Goal: Task Accomplishment & Management: Manage account settings

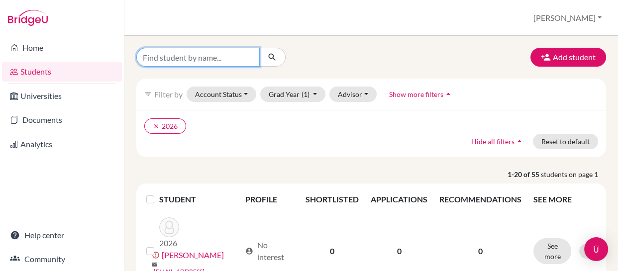
click at [232, 62] on input "Find student by name..." at bounding box center [197, 57] width 123 height 19
type input "luna"
click button "submit" at bounding box center [272, 57] width 26 height 19
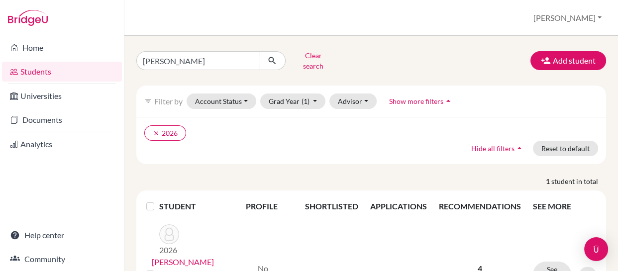
scroll to position [44, 0]
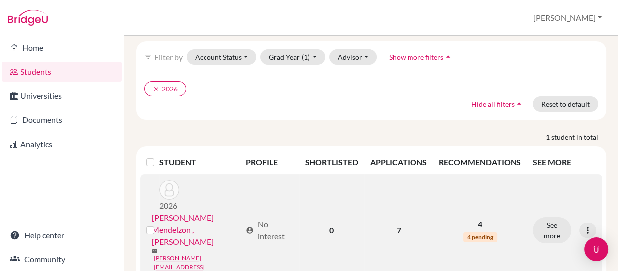
click at [170, 212] on link "[PERSON_NAME] Mendelzon , [PERSON_NAME]" at bounding box center [197, 230] width 90 height 36
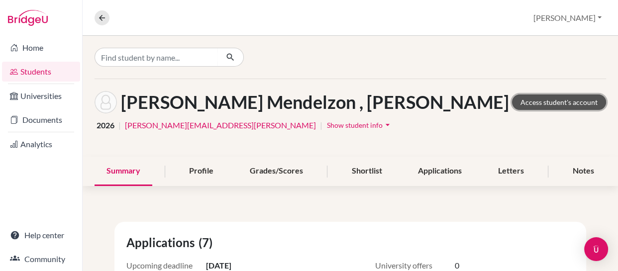
click at [519, 103] on link "Access student's account" at bounding box center [559, 101] width 94 height 15
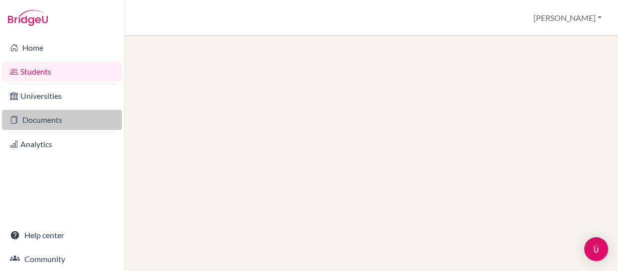
click at [28, 116] on link "Documents" at bounding box center [62, 120] width 120 height 20
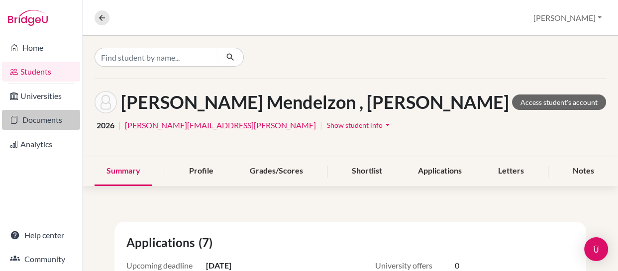
click at [32, 123] on link "Documents" at bounding box center [41, 120] width 78 height 20
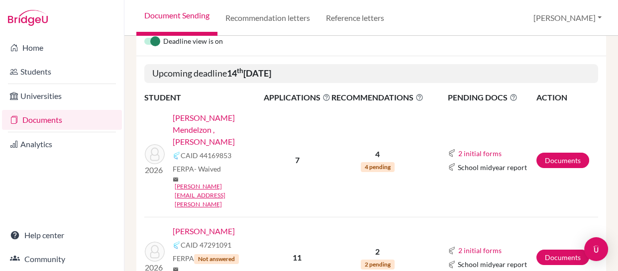
scroll to position [109, 0]
click at [555, 152] on link "Documents" at bounding box center [562, 159] width 53 height 15
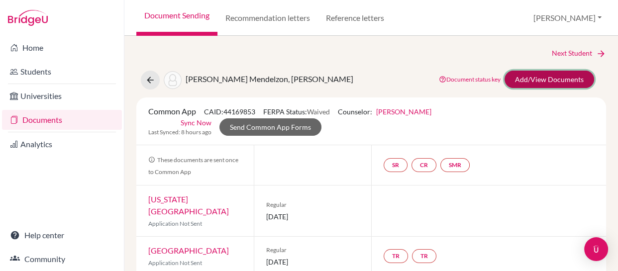
click at [531, 80] on link "Add/View Documents" at bounding box center [549, 79] width 90 height 17
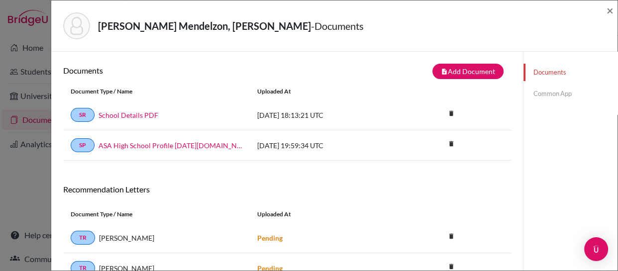
scroll to position [108, 0]
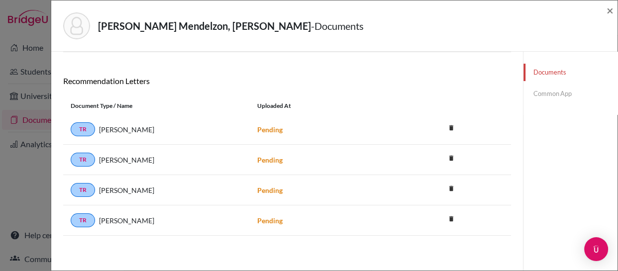
click at [373, 155] on div "Pending" at bounding box center [343, 160] width 186 height 10
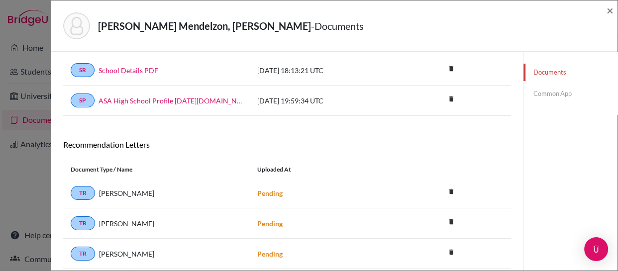
scroll to position [0, 0]
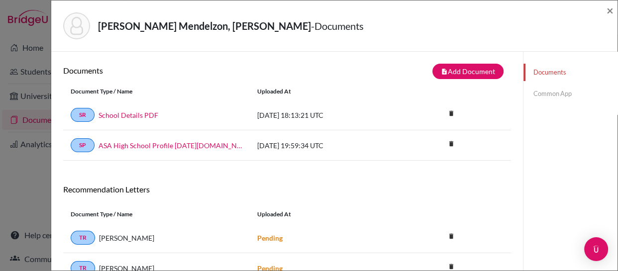
click at [540, 95] on link "Common App" at bounding box center [570, 93] width 94 height 17
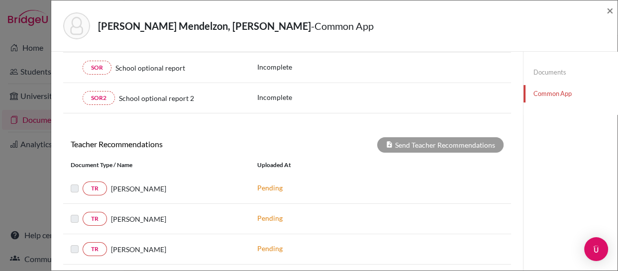
scroll to position [327, 0]
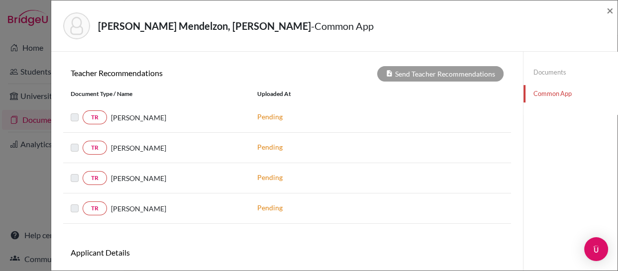
click at [75, 151] on div at bounding box center [77, 148] width 12 height 12
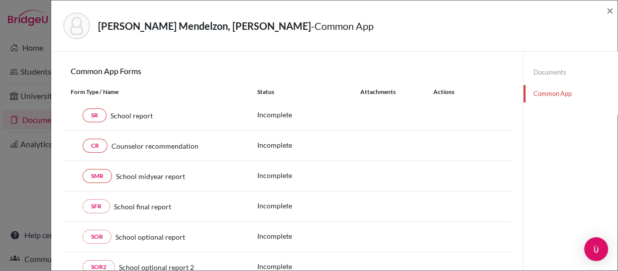
scroll to position [0, 0]
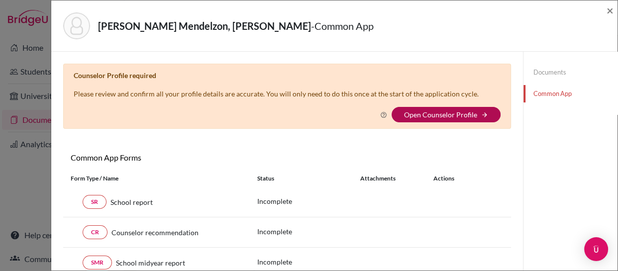
click at [442, 112] on link "Open Counselor Profile" at bounding box center [440, 114] width 73 height 8
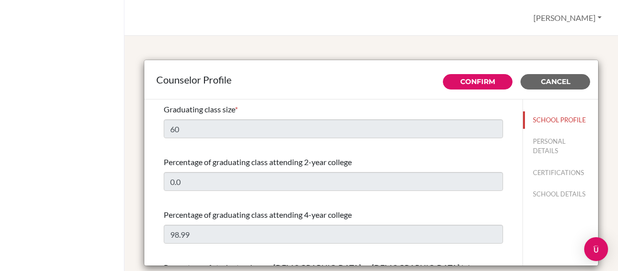
select select "0"
select select "308675"
click at [536, 147] on button "PERSONAL DETAILS" at bounding box center [560, 146] width 75 height 27
type input "[PERSON_NAME]"
type input "Healey"
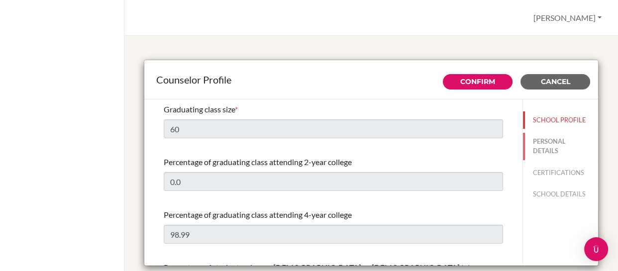
type input "Counselor"
type input "1.512-412-5079"
type input "jeffrey.healey@asa.edu.py"
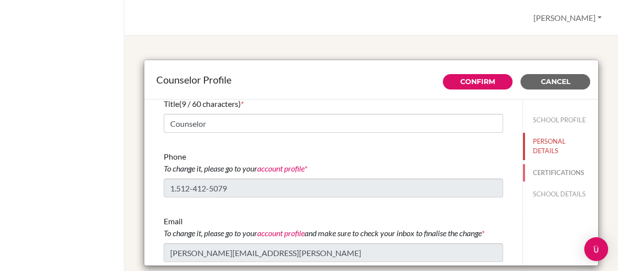
click at [544, 171] on button "CERTIFICATIONS" at bounding box center [560, 172] width 75 height 17
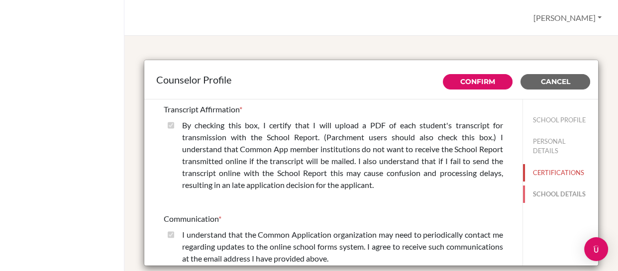
click at [541, 194] on button "SCHOOL DETAILS" at bounding box center [560, 194] width 75 height 17
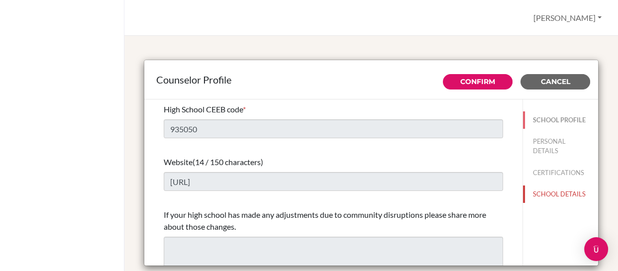
click at [543, 117] on button "SCHOOL PROFILE" at bounding box center [560, 119] width 75 height 17
type input "60"
type input "0.0"
select select "0"
select select "308675"
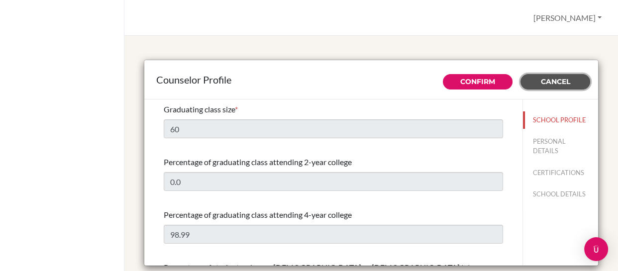
click at [542, 81] on span "Cancel" at bounding box center [555, 81] width 29 height 9
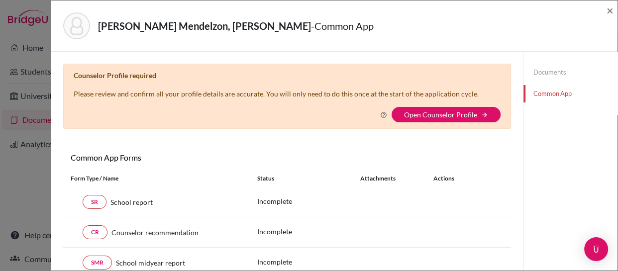
drag, startPoint x: 192, startPoint y: 134, endPoint x: 165, endPoint y: 141, distance: 27.7
click at [165, 141] on div "× Counselor Profile required Please review and confirm all your profile details…" at bounding box center [287, 216] width 448 height 305
click at [545, 69] on link "Documents" at bounding box center [570, 72] width 94 height 17
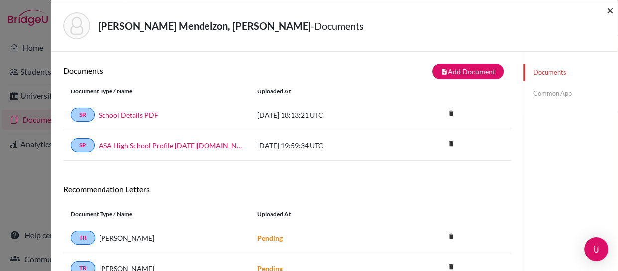
click at [610, 9] on span "×" at bounding box center [609, 10] width 7 height 14
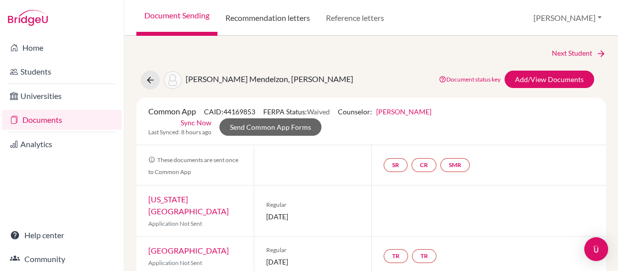
click at [273, 19] on link "Recommendation letters" at bounding box center [267, 18] width 100 height 36
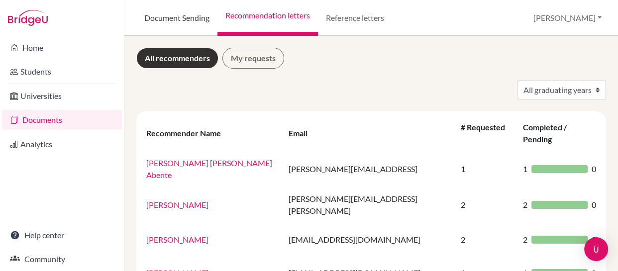
click at [175, 18] on link "Document Sending" at bounding box center [176, 18] width 81 height 36
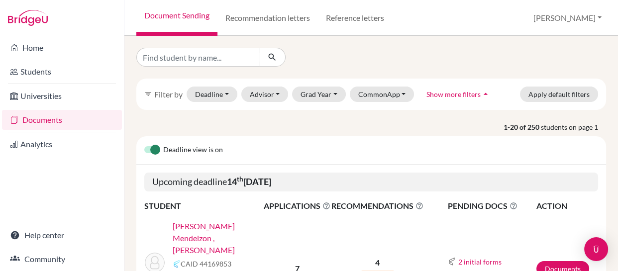
click at [35, 120] on link "Documents" at bounding box center [62, 120] width 120 height 20
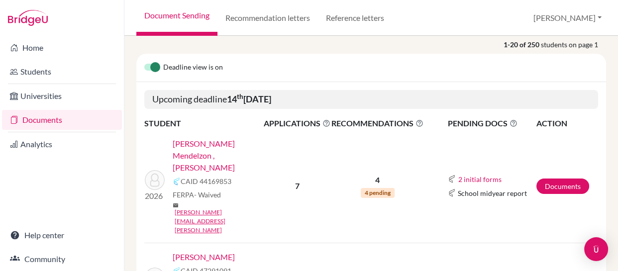
scroll to position [83, 0]
click at [552, 179] on link "Documents" at bounding box center [562, 186] width 53 height 15
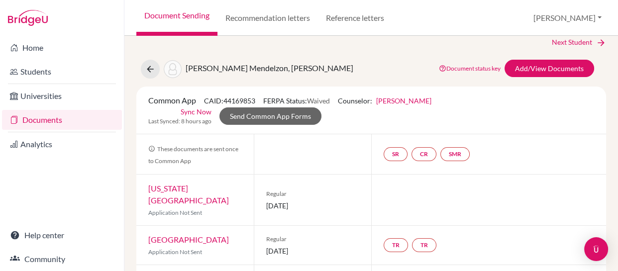
scroll to position [10, 0]
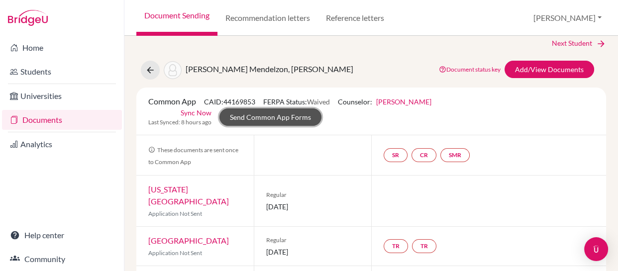
click at [264, 116] on link "Send Common App Forms" at bounding box center [270, 116] width 102 height 17
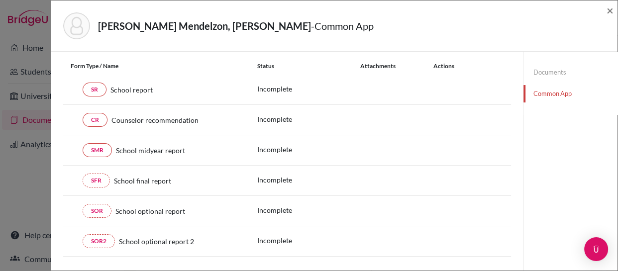
scroll to position [113, 0]
click at [92, 86] on link "SR" at bounding box center [95, 89] width 24 height 14
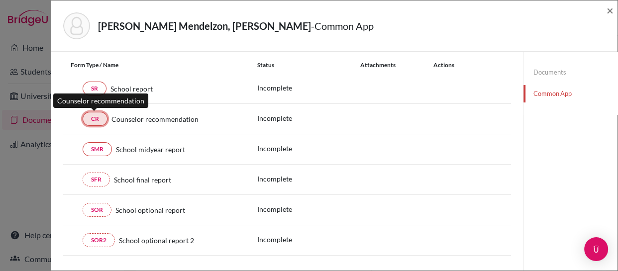
click at [91, 117] on link "CR" at bounding box center [95, 119] width 25 height 14
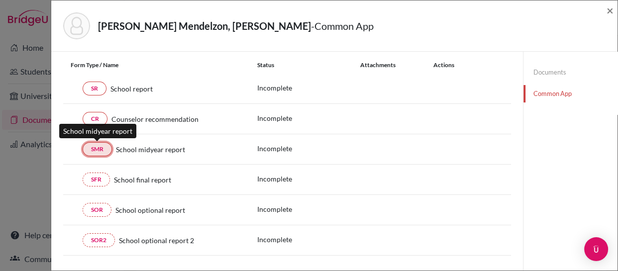
click at [91, 149] on link "SMR" at bounding box center [97, 149] width 29 height 14
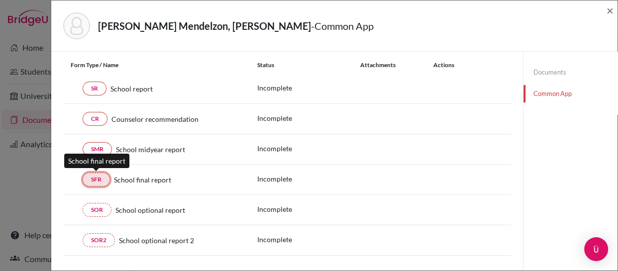
click at [92, 181] on link "SFR" at bounding box center [96, 180] width 27 height 14
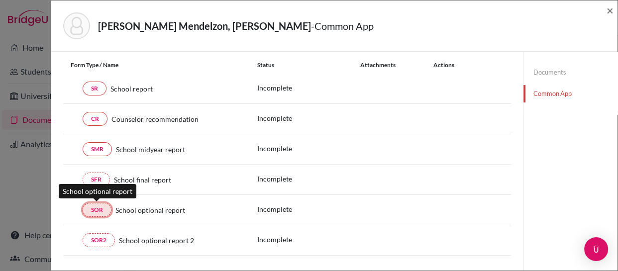
click at [92, 210] on link "SOR" at bounding box center [97, 210] width 29 height 14
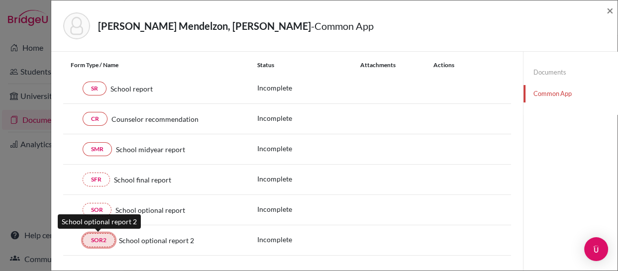
click at [95, 237] on link "SOR2" at bounding box center [99, 240] width 32 height 14
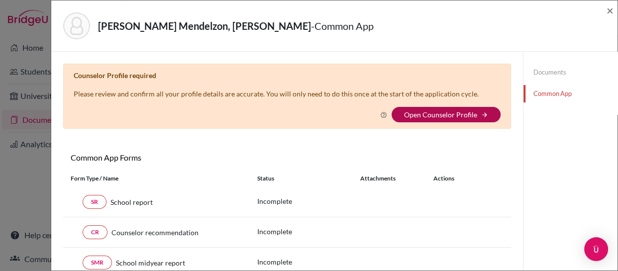
click at [409, 113] on link "Open Counselor Profile" at bounding box center [440, 114] width 73 height 8
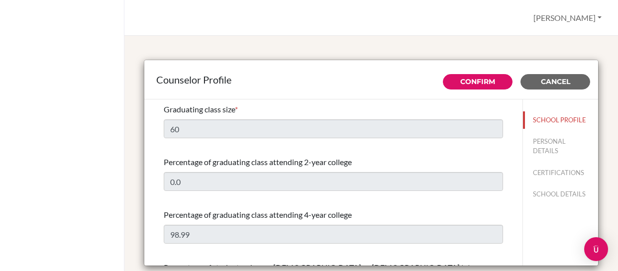
select select "0"
select select "308675"
click at [541, 82] on span "Cancel" at bounding box center [555, 81] width 29 height 9
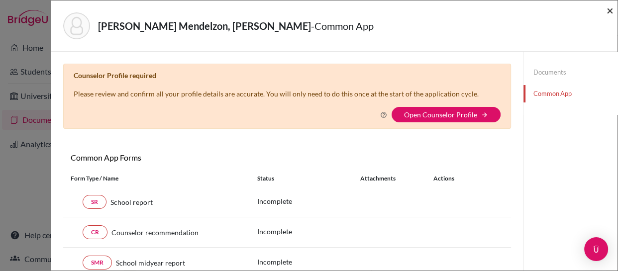
click at [608, 9] on span "×" at bounding box center [609, 10] width 7 height 14
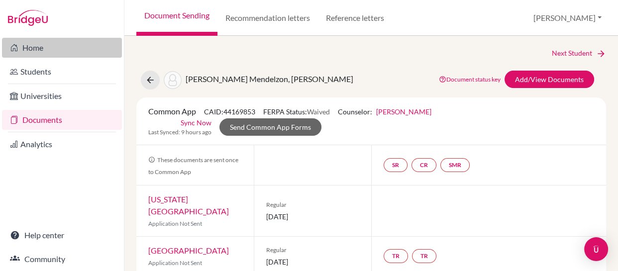
click at [27, 43] on link "Home" at bounding box center [62, 48] width 120 height 20
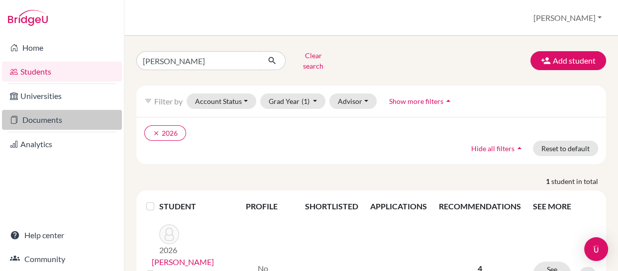
click at [33, 120] on link "Documents" at bounding box center [62, 120] width 120 height 20
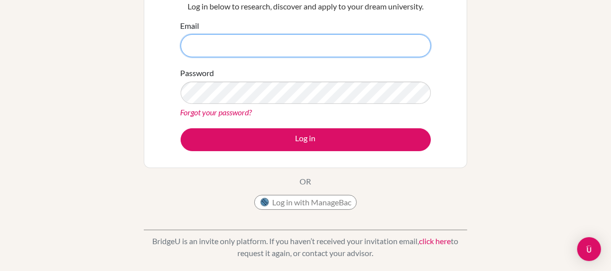
scroll to position [137, 0]
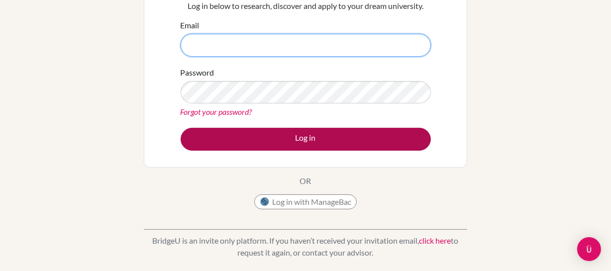
type input "[PERSON_NAME][EMAIL_ADDRESS][PERSON_NAME]"
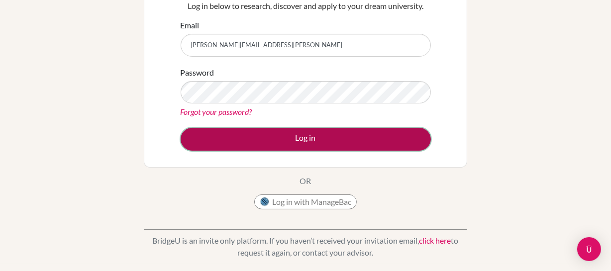
click at [215, 129] on button "Log in" at bounding box center [306, 139] width 250 height 23
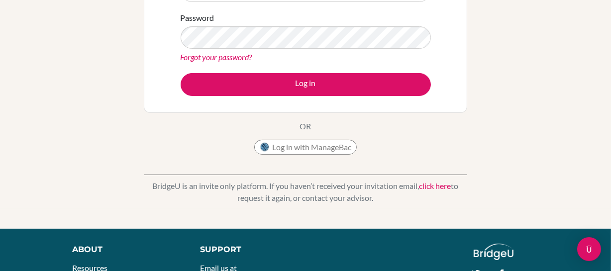
scroll to position [168, 0]
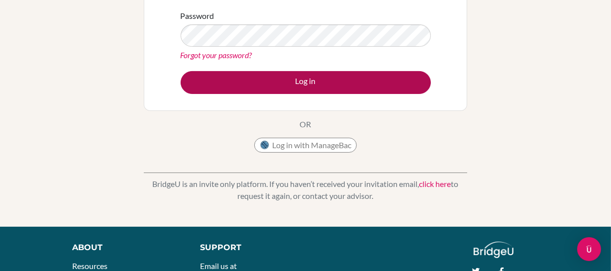
type input "[PERSON_NAME][EMAIL_ADDRESS][PERSON_NAME]"
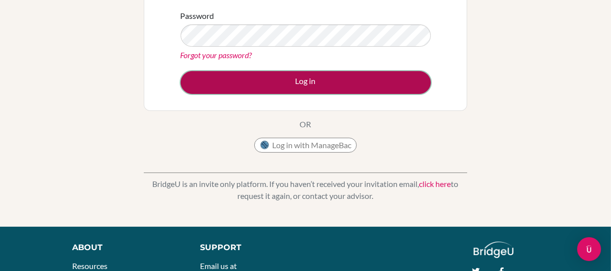
click at [214, 81] on button "Log in" at bounding box center [306, 82] width 250 height 23
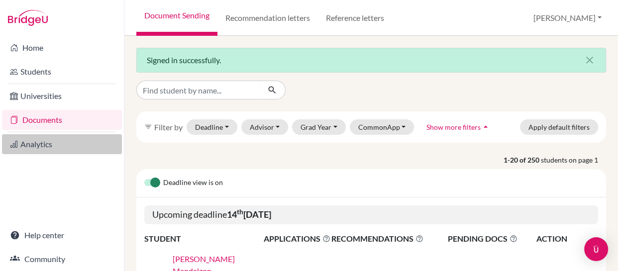
click at [32, 144] on link "Analytics" at bounding box center [62, 144] width 120 height 20
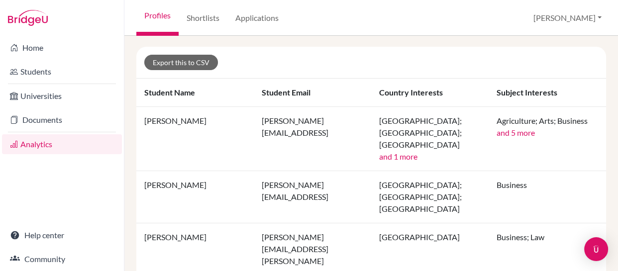
scroll to position [224, 0]
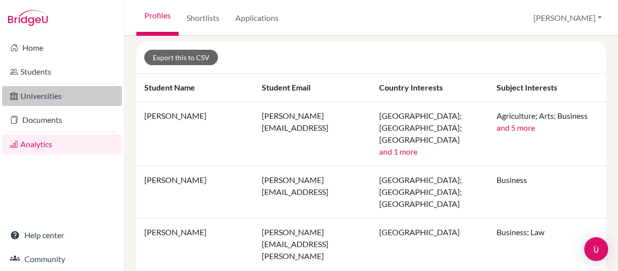
click at [28, 98] on link "Universities" at bounding box center [62, 96] width 120 height 20
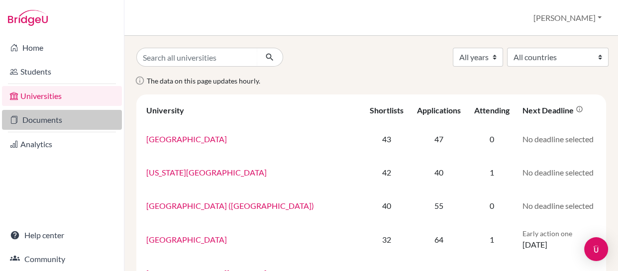
click at [28, 121] on link "Documents" at bounding box center [62, 120] width 120 height 20
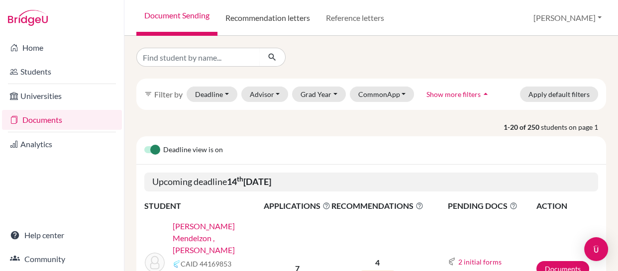
click at [269, 17] on link "Recommendation letters" at bounding box center [267, 18] width 100 height 36
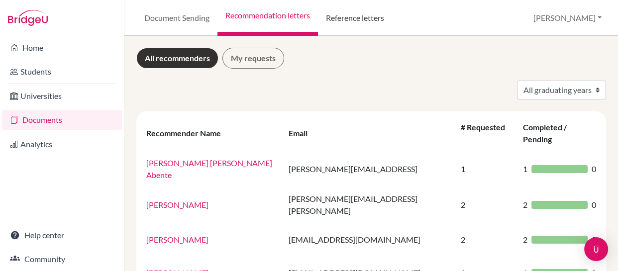
click at [354, 19] on link "Reference letters" at bounding box center [355, 18] width 74 height 36
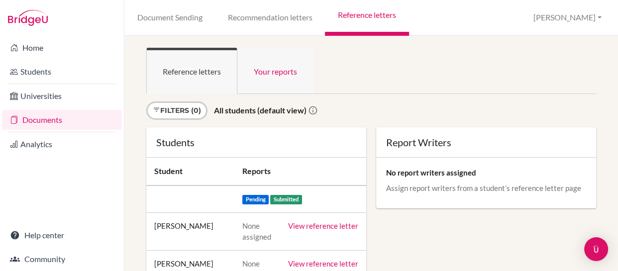
click at [269, 72] on link "Your reports" at bounding box center [275, 71] width 76 height 46
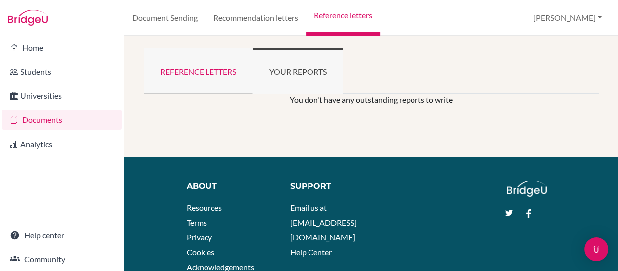
click at [196, 73] on link "Reference letters" at bounding box center [198, 71] width 109 height 46
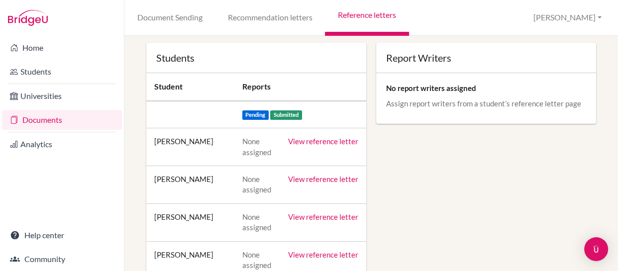
scroll to position [85, 0]
click at [500, 99] on p "Assign report writers from a student’s reference letter page" at bounding box center [486, 103] width 200 height 10
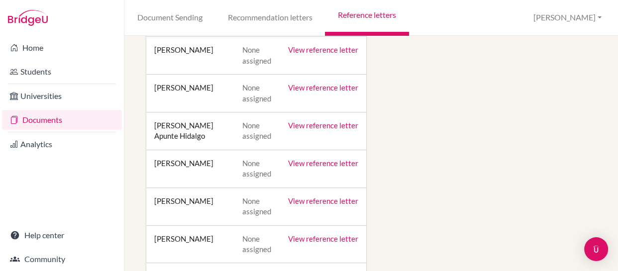
scroll to position [0, 0]
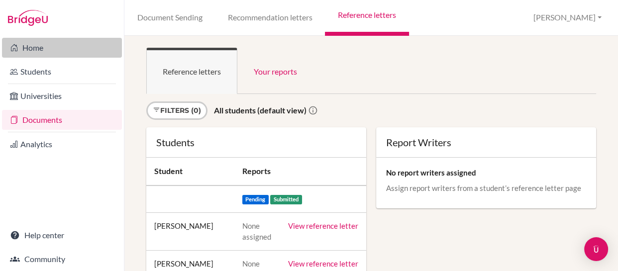
click at [28, 47] on link "Home" at bounding box center [62, 48] width 120 height 20
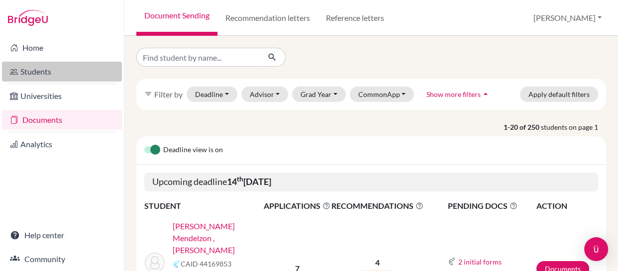
click at [29, 73] on link "Students" at bounding box center [62, 72] width 120 height 20
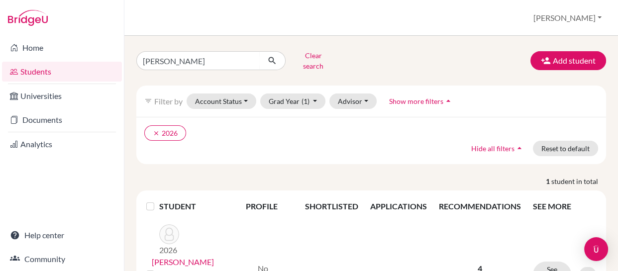
scroll to position [44, 0]
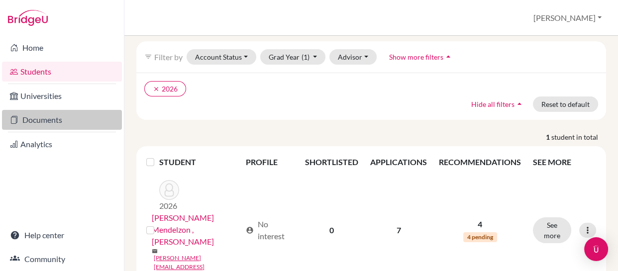
click at [37, 125] on link "Documents" at bounding box center [62, 120] width 120 height 20
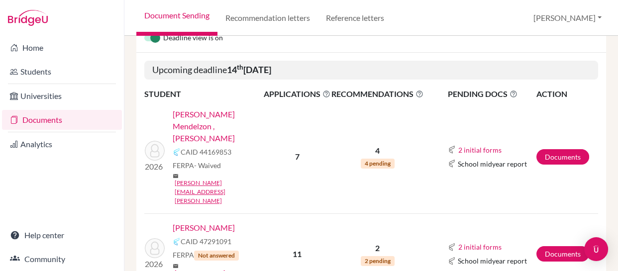
scroll to position [113, 0]
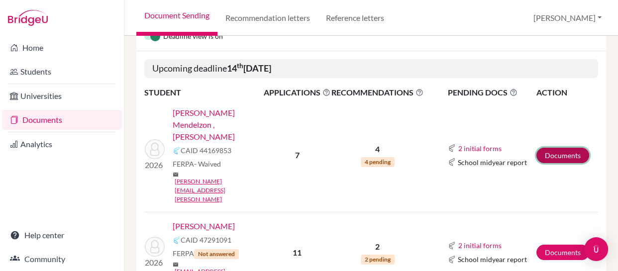
click at [547, 148] on link "Documents" at bounding box center [562, 155] width 53 height 15
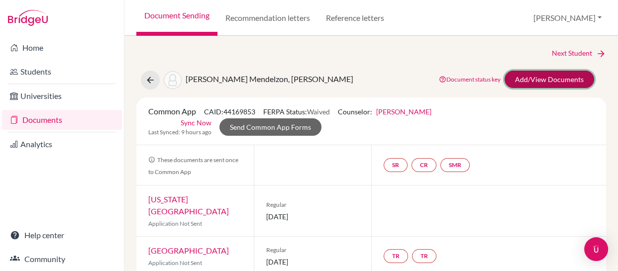
click at [530, 78] on link "Add/View Documents" at bounding box center [549, 79] width 90 height 17
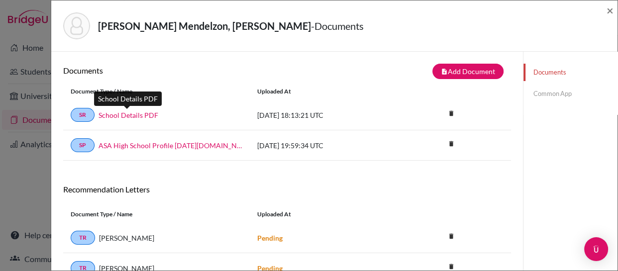
click at [128, 114] on link "School Details PDF" at bounding box center [128, 115] width 60 height 10
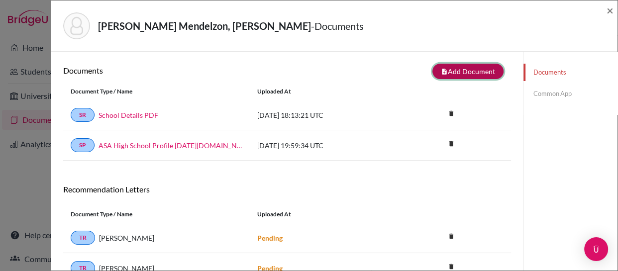
click at [450, 69] on button "note_add Add Document" at bounding box center [467, 71] width 71 height 15
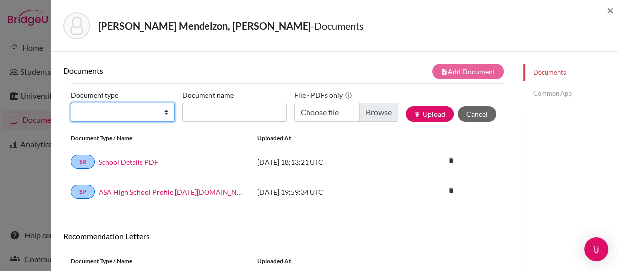
click at [164, 110] on select "Change explanation for Common App reports Counselor recommendation Internationa…" at bounding box center [123, 112] width 104 height 19
select select "1"
click at [71, 103] on select "Change explanation for Common App reports Counselor recommendation Internationa…" at bounding box center [123, 112] width 104 height 19
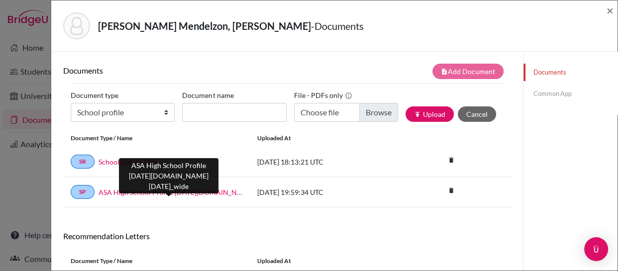
click at [164, 189] on link "ASA High School Profile [DATE][DOMAIN_NAME][DATE]_wide" at bounding box center [170, 192] width 144 height 10
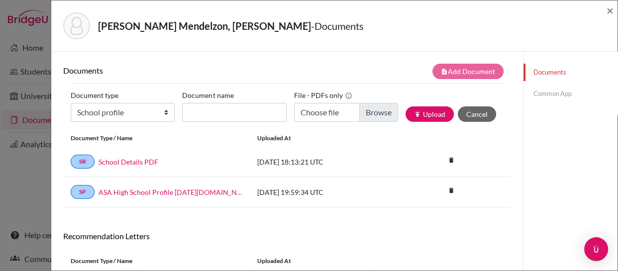
scroll to position [154, 0]
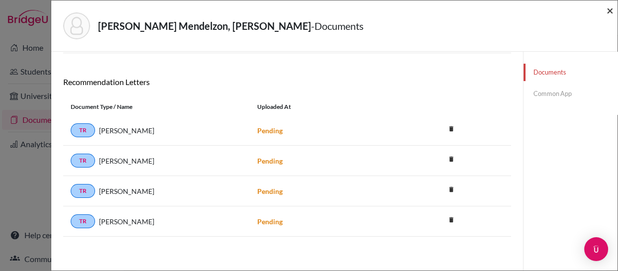
click at [611, 8] on span "×" at bounding box center [609, 10] width 7 height 14
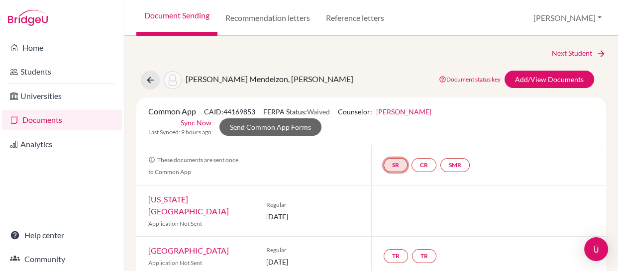
click at [440, 163] on link "SR" at bounding box center [454, 165] width 29 height 14
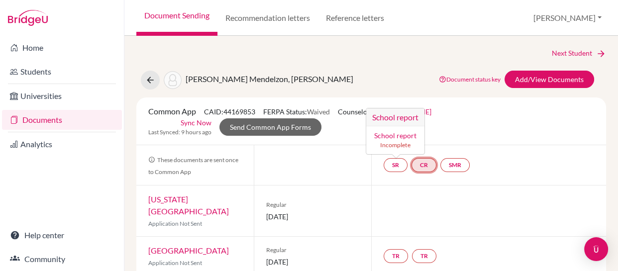
click at [423, 162] on link "CR" at bounding box center [423, 165] width 25 height 14
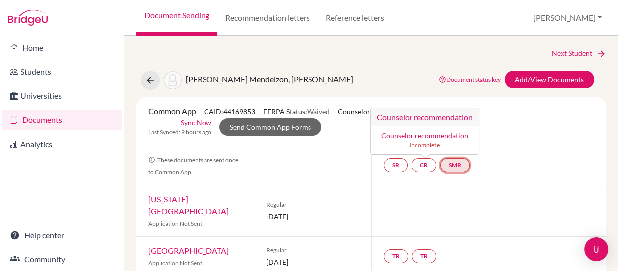
click at [457, 164] on link "SMR" at bounding box center [454, 165] width 29 height 14
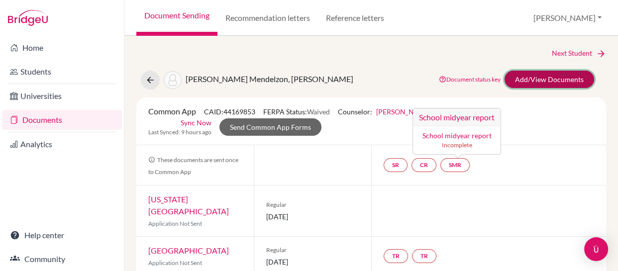
click at [518, 75] on link "Add/View Documents" at bounding box center [549, 79] width 90 height 17
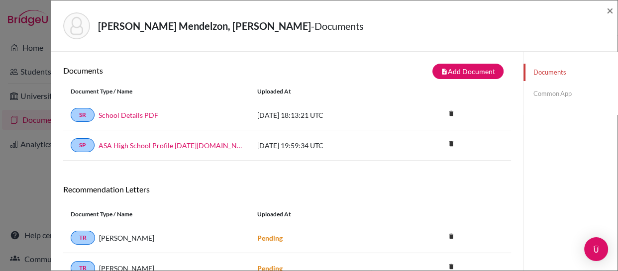
click at [539, 93] on link "Common App" at bounding box center [570, 93] width 94 height 17
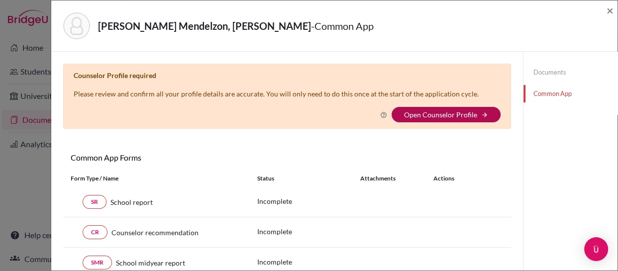
click at [427, 115] on link "Open Counselor Profile" at bounding box center [440, 114] width 73 height 8
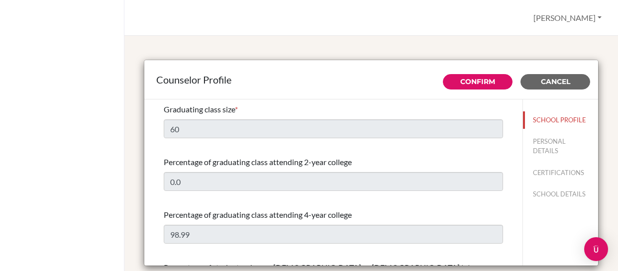
select select "0"
select select "308675"
click at [542, 80] on span "Cancel" at bounding box center [555, 81] width 29 height 9
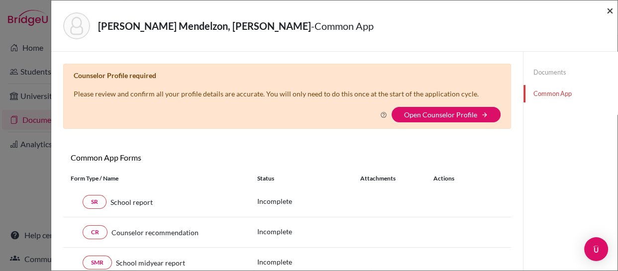
click at [611, 10] on span "×" at bounding box center [609, 10] width 7 height 14
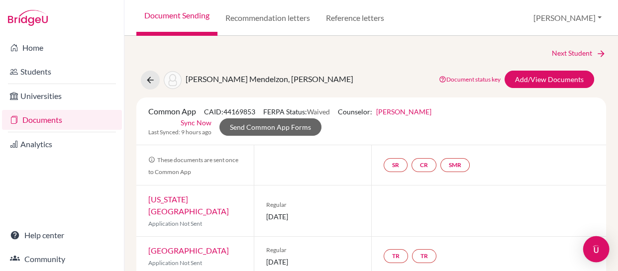
click at [597, 247] on img "Open Intercom Messenger" at bounding box center [595, 249] width 13 height 13
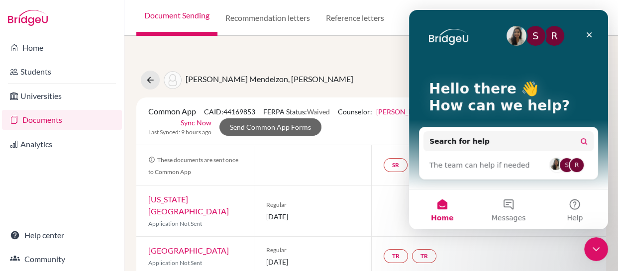
click at [488, 170] on span "The team can help if needed" at bounding box center [479, 165] width 100 height 10
click at [435, 163] on span "The team can help if needed" at bounding box center [479, 165] width 100 height 10
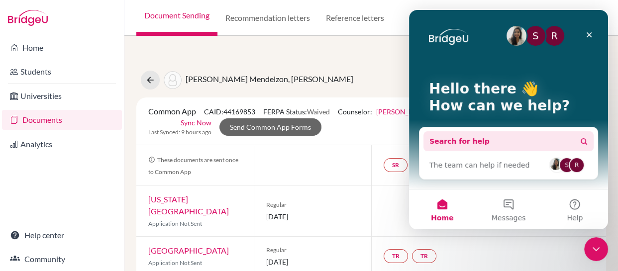
click at [557, 141] on button "Search for help" at bounding box center [508, 141] width 170 height 20
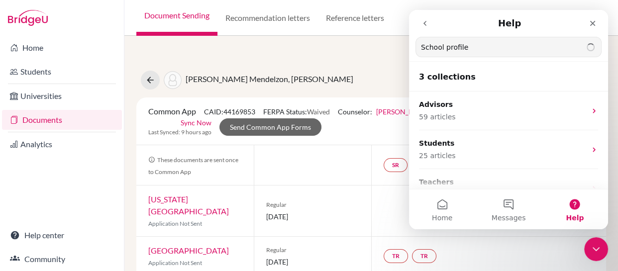
type input "School profile"
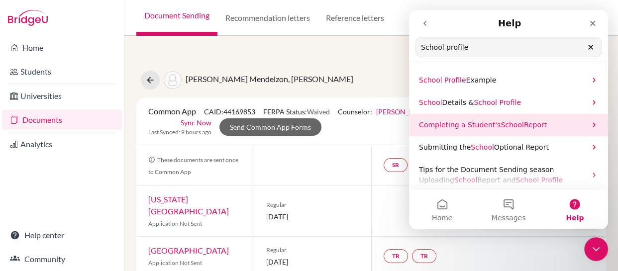
click at [491, 126] on span "Completing a Student's" at bounding box center [460, 125] width 82 height 8
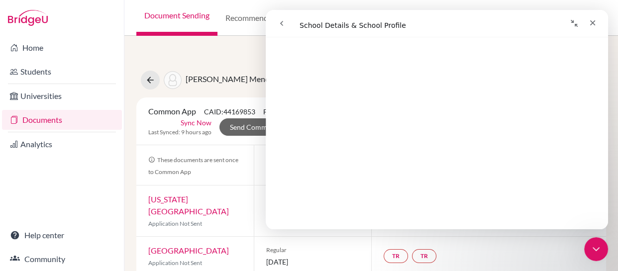
scroll to position [537, 0]
click at [592, 19] on icon "Close" at bounding box center [592, 23] width 8 height 8
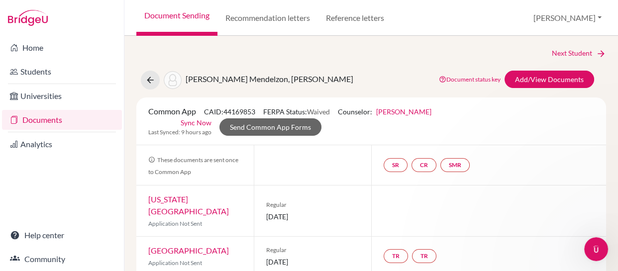
scroll to position [0, 0]
click at [593, 14] on button "[PERSON_NAME]" at bounding box center [567, 17] width 77 height 19
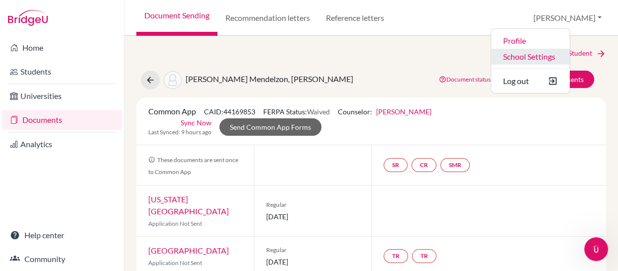
click at [556, 57] on link "School Settings" at bounding box center [530, 57] width 79 height 16
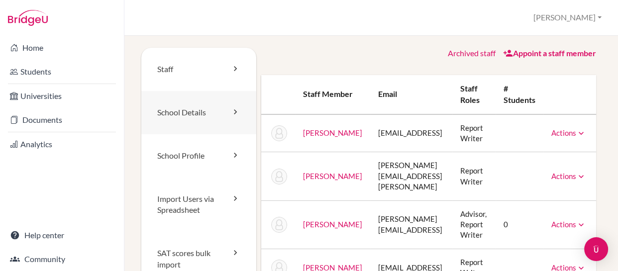
click at [186, 114] on link "School Details" at bounding box center [198, 112] width 115 height 43
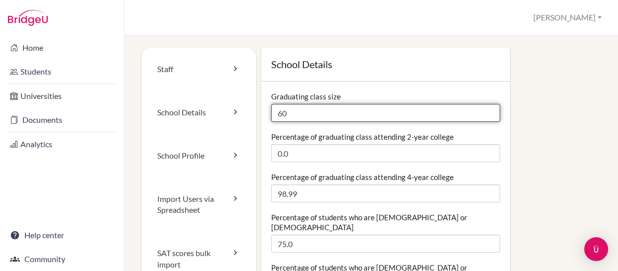
click at [316, 110] on input "60" at bounding box center [385, 113] width 229 height 18
type input "6"
type input "51"
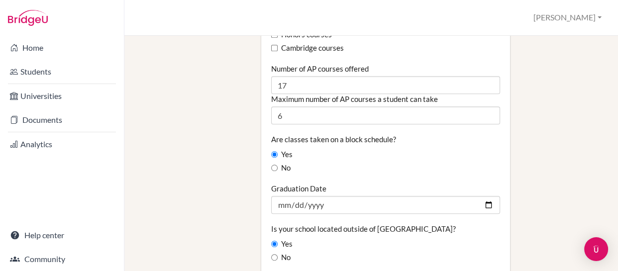
scroll to position [719, 0]
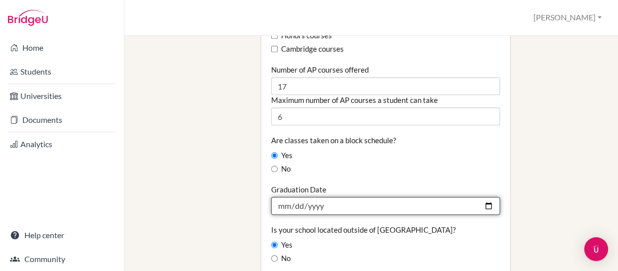
click at [298, 197] on input "[DATE]" at bounding box center [385, 206] width 229 height 18
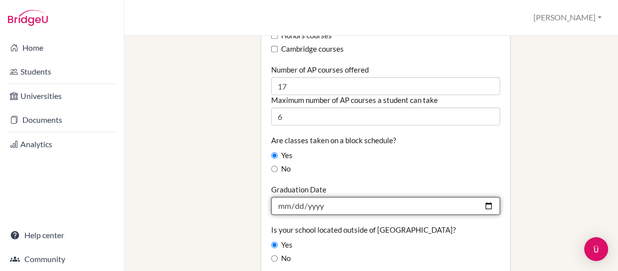
click at [298, 197] on input "[DATE]" at bounding box center [385, 206] width 229 height 18
click at [342, 197] on input "[DATE]" at bounding box center [385, 206] width 229 height 18
click at [483, 197] on input "[DATE]" at bounding box center [385, 206] width 229 height 18
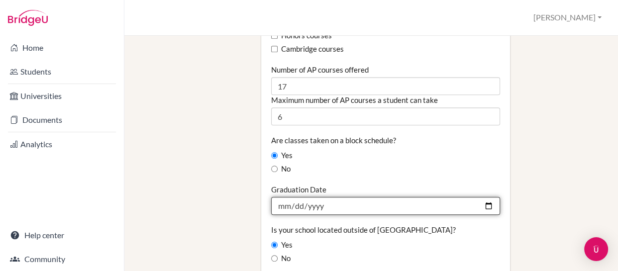
type input "[DATE]"
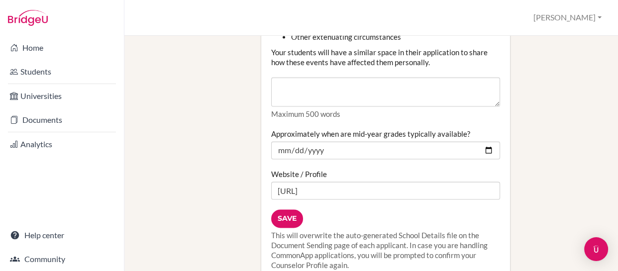
scroll to position [1301, 0]
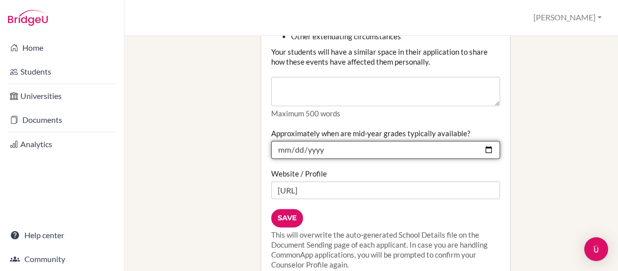
click at [328, 141] on input "[DATE]" at bounding box center [385, 150] width 229 height 18
click at [484, 141] on input "[DATE]" at bounding box center [385, 150] width 229 height 18
type input "[DATE]"
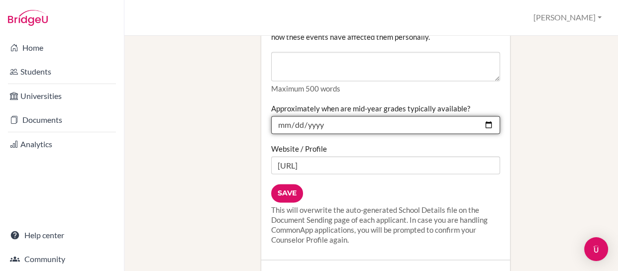
scroll to position [1326, 0]
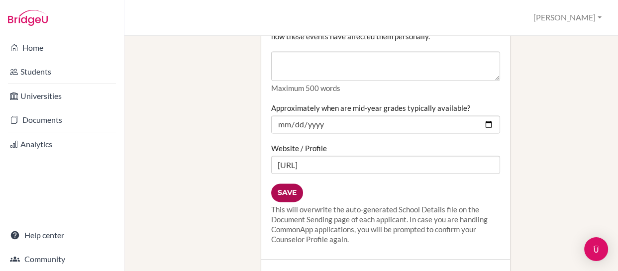
click at [282, 184] on input "Save" at bounding box center [287, 193] width 32 height 18
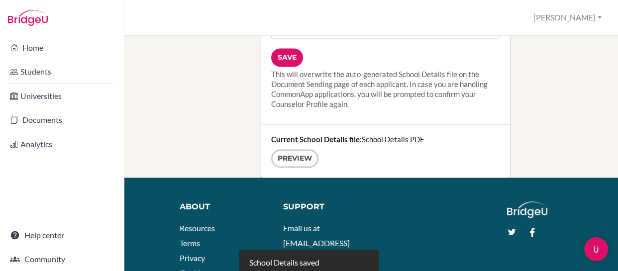
scroll to position [1510, 0]
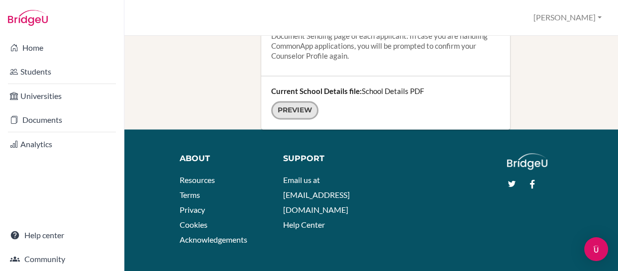
click at [283, 101] on link "Preview" at bounding box center [294, 110] width 47 height 18
click at [295, 101] on link "Preview" at bounding box center [294, 110] width 47 height 18
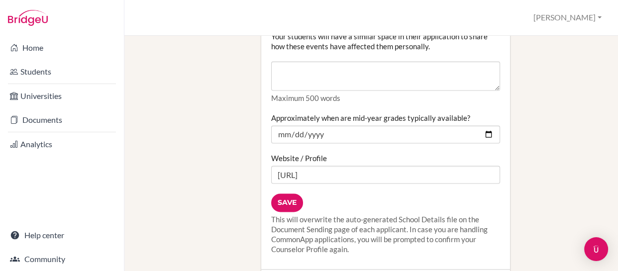
scroll to position [1315, 0]
click at [279, 194] on input "Save" at bounding box center [287, 203] width 32 height 18
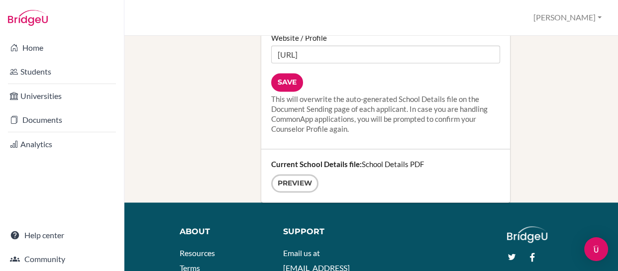
scroll to position [1453, 0]
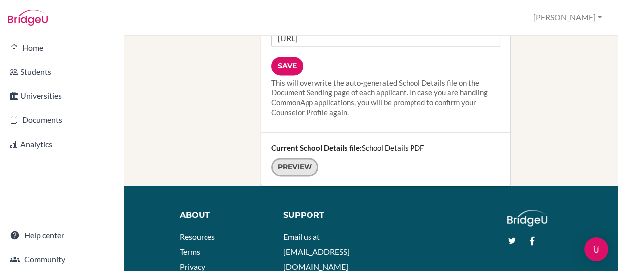
click at [287, 158] on link "Preview" at bounding box center [294, 167] width 47 height 18
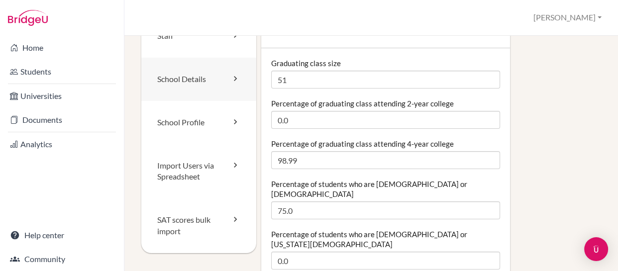
scroll to position [59, 0]
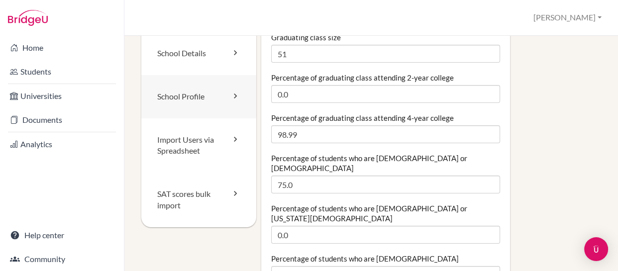
click at [181, 96] on link "School Profile" at bounding box center [198, 96] width 115 height 43
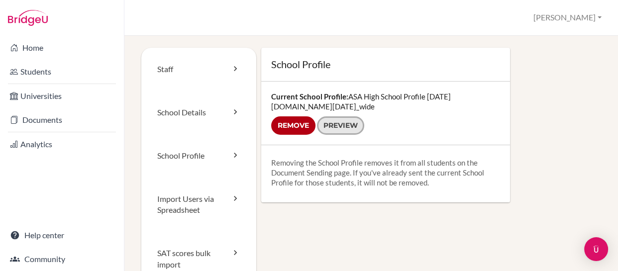
click at [333, 123] on link "Preview" at bounding box center [340, 125] width 47 height 18
click at [284, 124] on input "Remove" at bounding box center [293, 125] width 44 height 18
click at [283, 126] on input "Remove" at bounding box center [293, 125] width 44 height 18
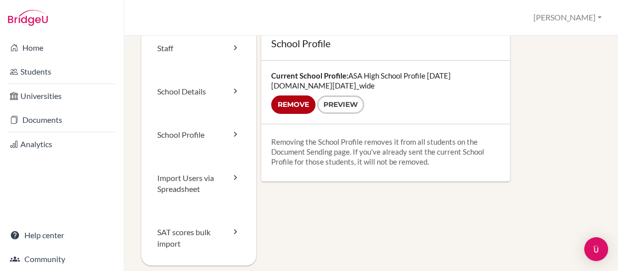
scroll to position [20, 0]
click at [288, 103] on input "Remove" at bounding box center [293, 105] width 44 height 18
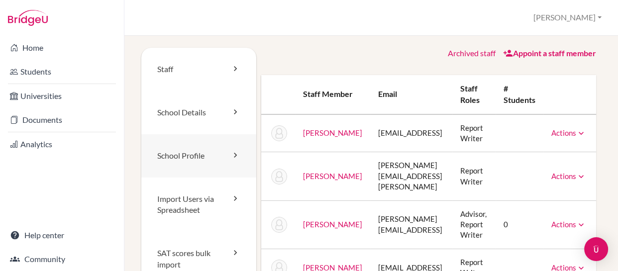
click at [187, 151] on link "School Profile" at bounding box center [198, 155] width 115 height 43
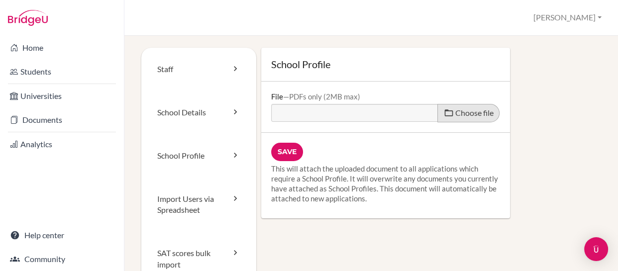
click at [456, 111] on span "Choose file" at bounding box center [474, 112] width 38 height 9
click at [423, 111] on input "Choose file" at bounding box center [347, 109] width 152 height 11
type input "C:\fakepath\HIGH SCHOOL PROFILE 2025 (3) (1).pdf"
type input "HIGH SCHOOL PROFILE 2025 (3) (1).pdf"
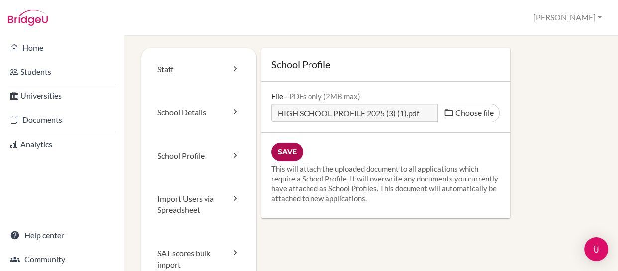
click at [283, 149] on input "Save" at bounding box center [287, 152] width 32 height 18
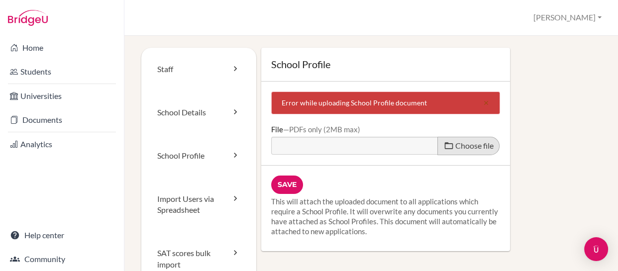
click at [455, 146] on span "Choose file" at bounding box center [474, 145] width 38 height 9
click at [423, 146] on input "Choose file" at bounding box center [347, 142] width 152 height 11
type input "C:\fakepath\HIGH SCHOOL PROFILE 2025 (3) (1).pdf"
type input "HIGH SCHOOL PROFILE 2025 (3) (1).pdf"
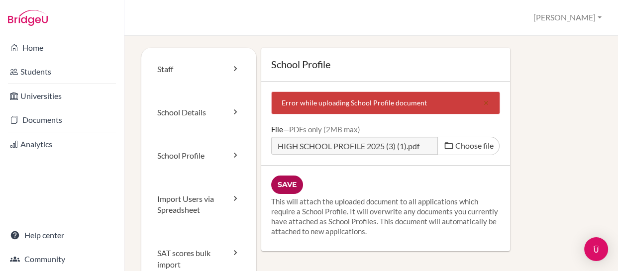
click at [283, 183] on input "Save" at bounding box center [287, 185] width 32 height 18
click at [342, 127] on div "PDFs only (2MB max)" at bounding box center [321, 129] width 77 height 9
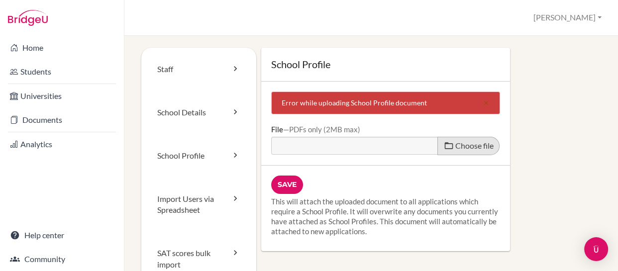
click at [455, 149] on span "Choose file" at bounding box center [474, 145] width 38 height 9
click at [423, 148] on input "Choose file" at bounding box center [347, 142] width 152 height 11
click at [457, 148] on span "Choose file" at bounding box center [474, 145] width 38 height 9
click at [423, 148] on input "Choose file" at bounding box center [347, 142] width 152 height 11
type input "C:\fakepath\HIGH SCHOOL PROFILE 2025.cdr.pdf"
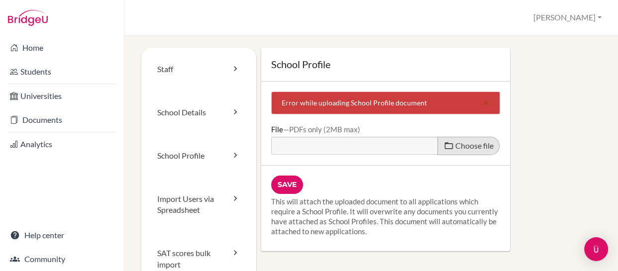
type input "HIGH SCHOOL PROFILE 2025.cdr.pdf"
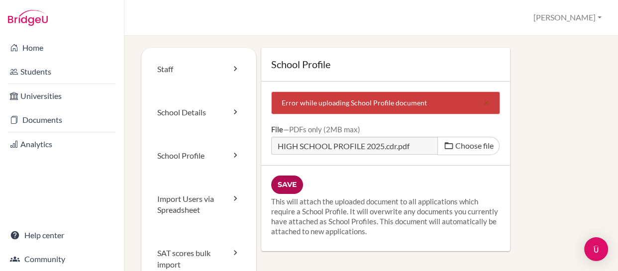
click at [286, 179] on input "Save" at bounding box center [287, 185] width 32 height 18
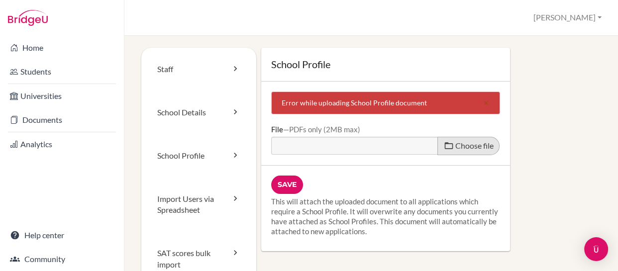
click at [464, 144] on span "Choose file" at bounding box center [474, 145] width 38 height 9
click at [423, 144] on input "Choose file" at bounding box center [347, 142] width 152 height 11
click at [462, 144] on span "Choose file" at bounding box center [474, 145] width 38 height 9
click at [423, 144] on input "Choose file" at bounding box center [347, 142] width 152 height 11
type input "C:\fakepath\HIGH SCHOOL PROFILE 2025.cdr.pdf"
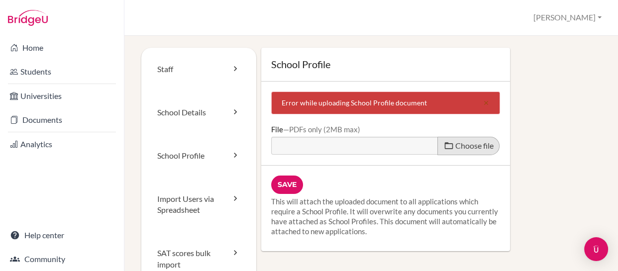
type input "HIGH SCHOOL PROFILE 2025.cdr.pdf"
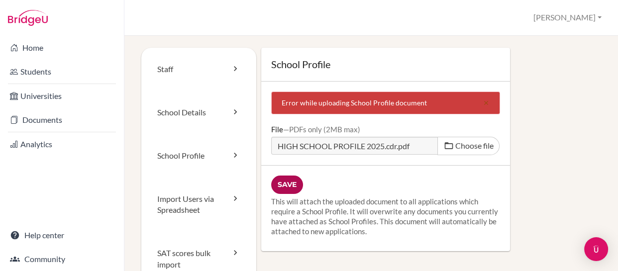
click at [284, 176] on input "Save" at bounding box center [287, 185] width 32 height 18
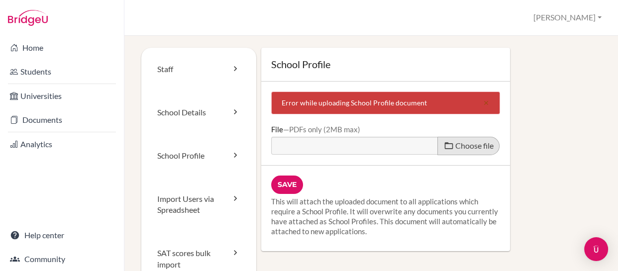
click at [458, 146] on span "Choose file" at bounding box center [474, 145] width 38 height 9
click at [423, 146] on input "Choose file" at bounding box center [347, 142] width 152 height 11
